Goal: Task Accomplishment & Management: Use online tool/utility

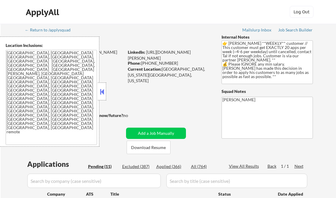
select select ""pending""
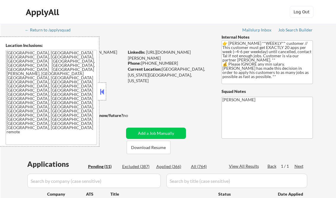
select select ""pending""
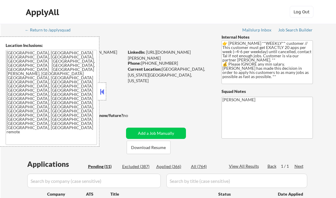
select select ""pending""
click at [103, 91] on button at bounding box center [102, 91] width 7 height 9
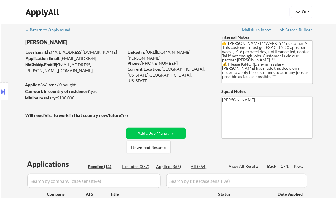
click at [290, 30] on div "Job Search Builder" at bounding box center [295, 30] width 35 height 4
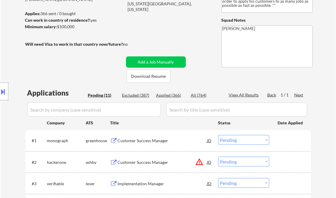
click at [147, 142] on div "Customer Success Manager" at bounding box center [163, 141] width 90 height 6
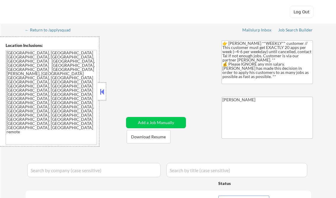
select select ""pending""
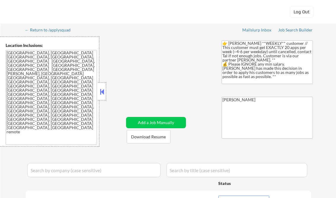
select select ""pending""
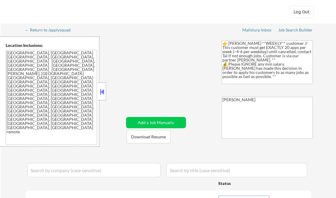
select select ""pending""
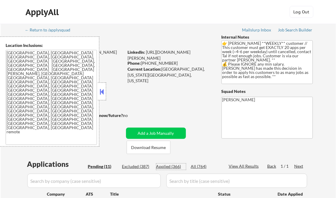
click at [172, 165] on div "Applied (366)" at bounding box center [171, 167] width 30 height 6
select select ""applied""
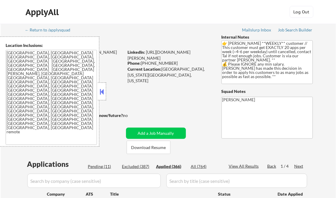
select select ""applied""
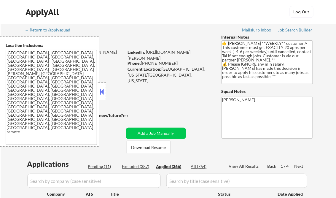
select select ""applied""
click at [247, 165] on div "View All Results" at bounding box center [245, 166] width 32 height 6
select select ""applied""
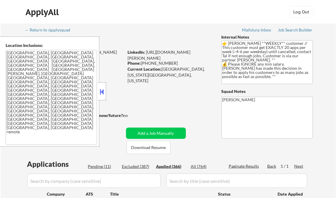
select select ""applied""
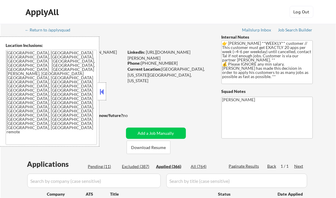
select select ""applied""
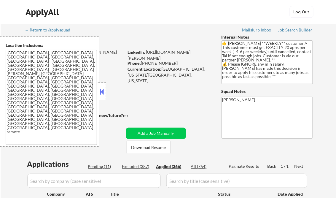
select select ""applied""
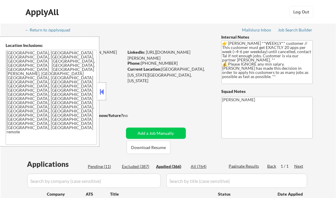
select select ""applied""
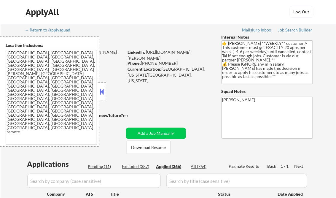
select select ""applied""
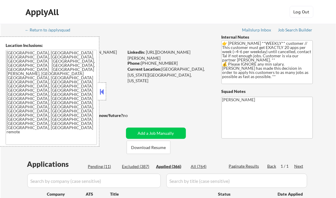
select select ""applied""
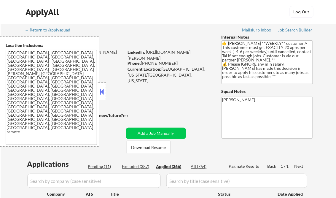
select select ""applied""
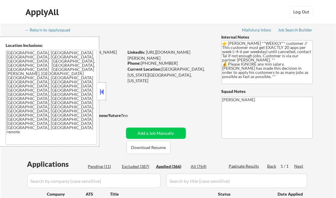
select select ""applied""
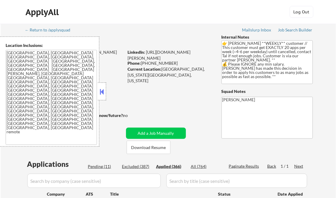
select select ""applied""
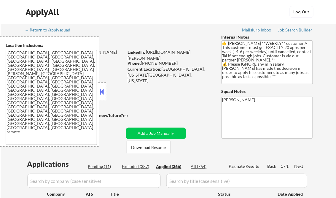
select select ""applied""
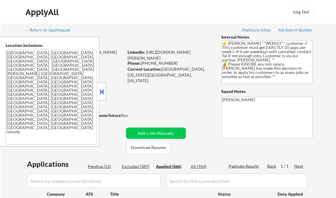
select select ""applied""
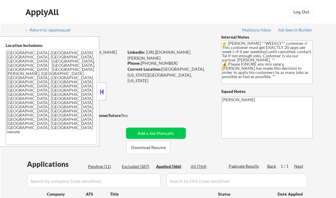
select select ""applied""
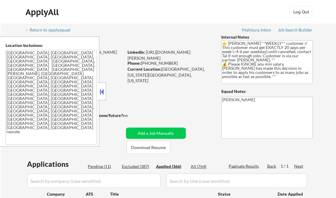
select select ""applied""
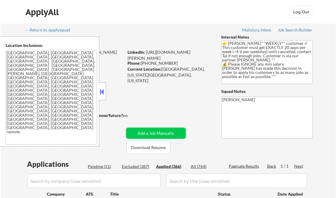
select select ""applied""
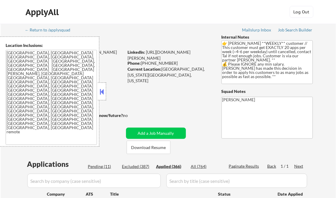
select select ""applied""
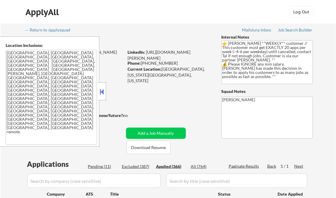
select select ""applied""
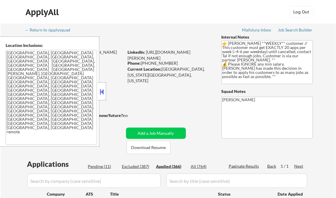
select select ""applied""
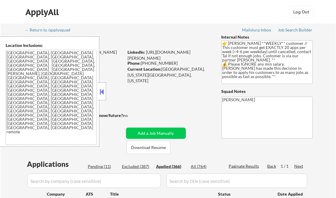
select select ""applied""
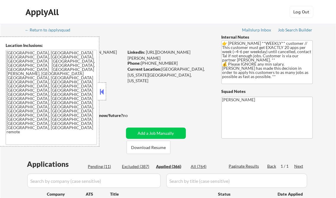
select select ""applied""
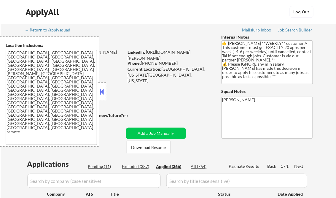
select select ""applied""
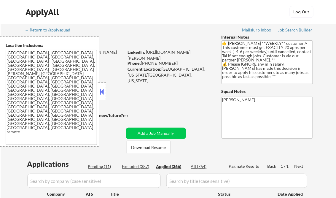
select select ""applied""
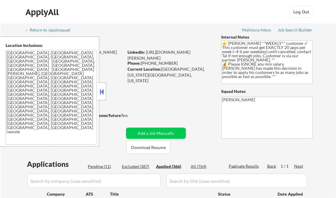
select select ""applied""
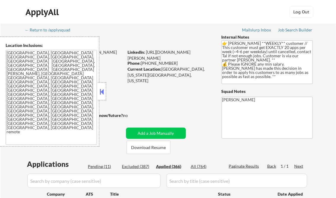
select select ""applied""
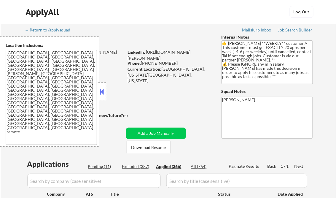
select select ""applied""
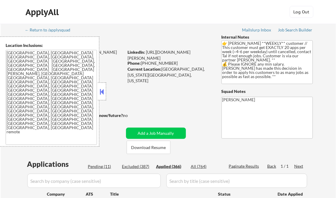
select select ""applied""
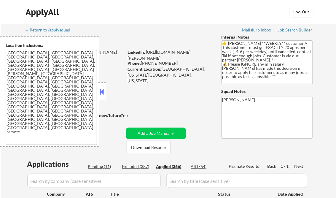
select select ""applied""
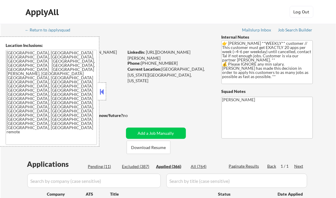
select select ""applied""
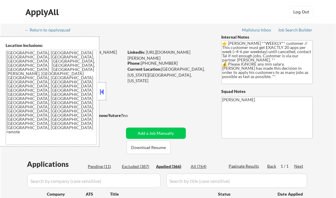
select select ""applied""
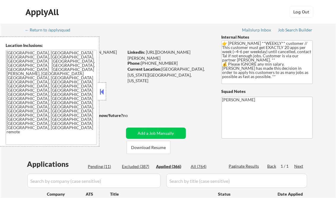
select select ""applied""
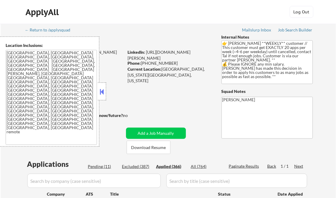
select select ""applied""
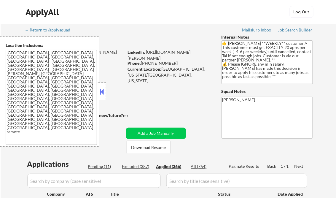
select select ""applied""
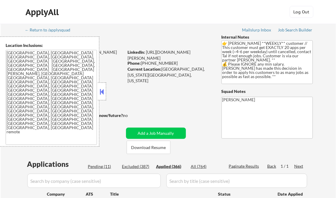
select select ""applied""
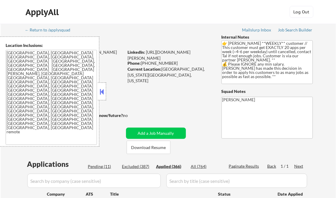
select select ""applied""
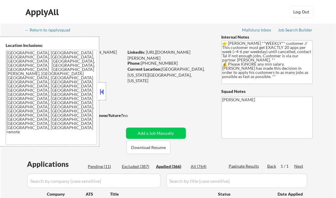
select select ""applied""
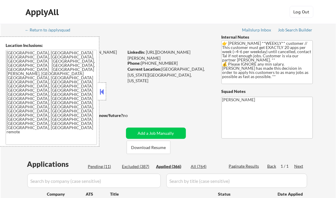
select select ""applied""
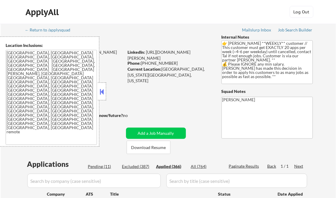
select select ""applied""
click at [104, 91] on button at bounding box center [102, 91] width 7 height 9
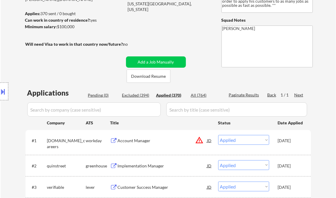
scroll to position [119, 0]
